Goal: Information Seeking & Learning: Learn about a topic

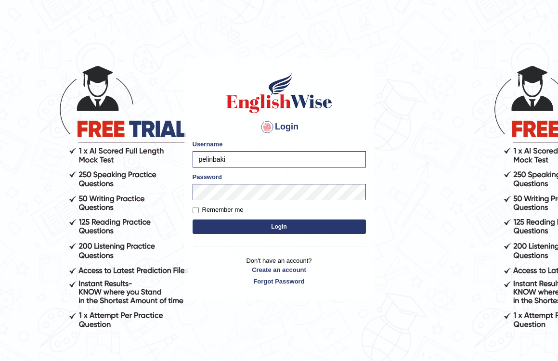
click at [263, 224] on button "Login" at bounding box center [279, 227] width 173 height 14
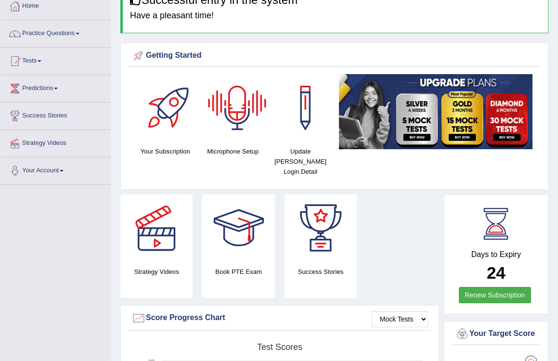
scroll to position [55, 0]
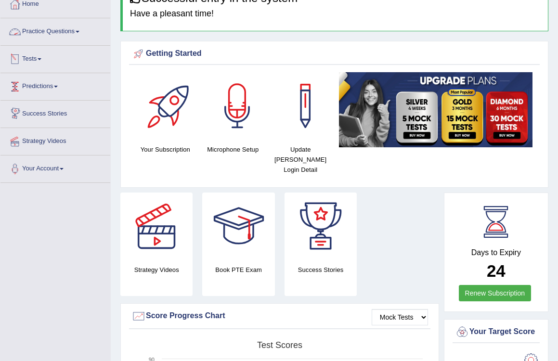
click at [62, 36] on link "Practice Questions" at bounding box center [55, 30] width 110 height 24
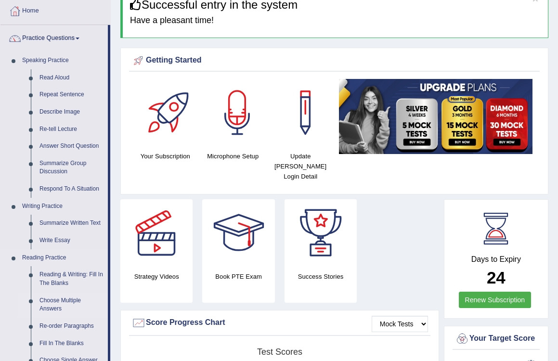
scroll to position [50, 0]
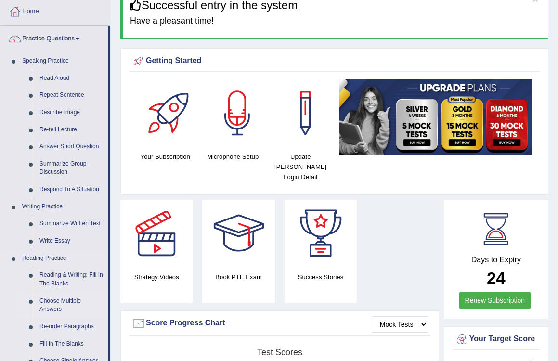
click at [74, 299] on link "Choose Multiple Answers" at bounding box center [71, 306] width 73 height 26
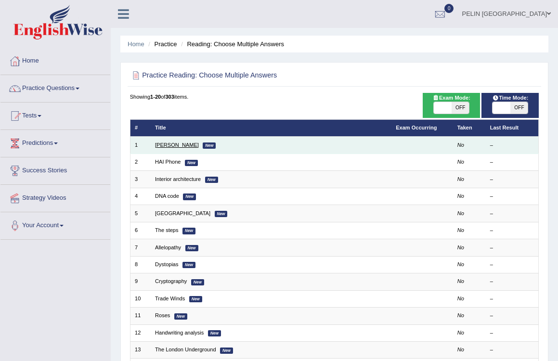
click at [169, 145] on link "[PERSON_NAME]" at bounding box center [177, 145] width 44 height 6
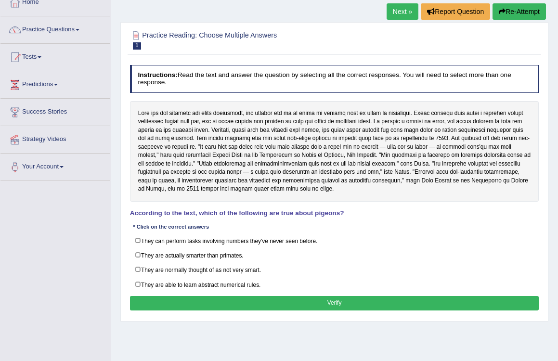
scroll to position [62, 0]
